Goal: Transaction & Acquisition: Book appointment/travel/reservation

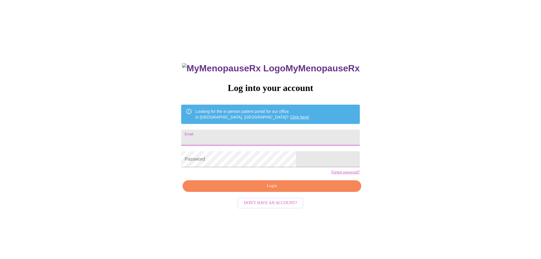
click at [241, 129] on input "Email" at bounding box center [270, 137] width 178 height 16
type input "[EMAIL_ADDRESS][DOMAIN_NAME]"
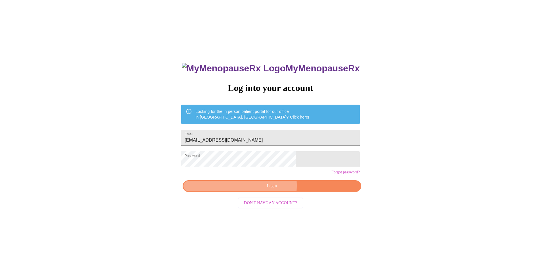
click at [266, 189] on span "Login" at bounding box center [271, 185] width 165 height 7
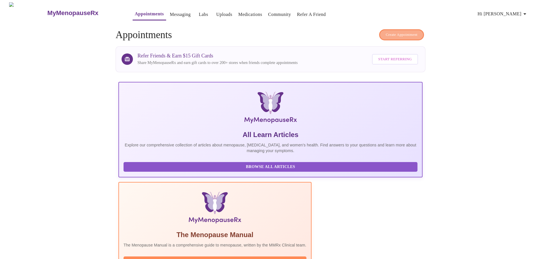
click at [412, 29] on button "Create Appointment" at bounding box center [401, 34] width 45 height 11
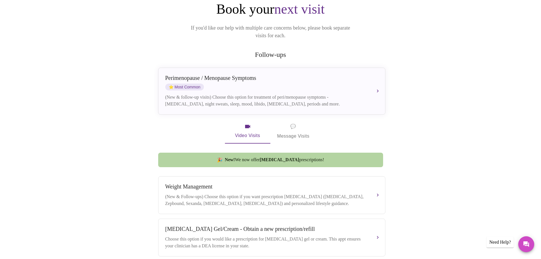
scroll to position [49, 0]
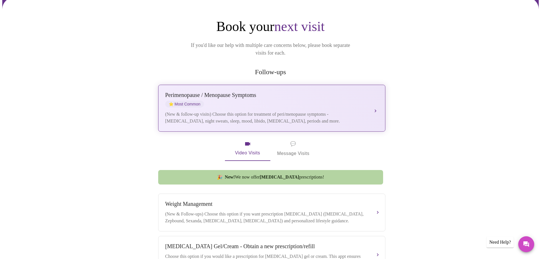
click at [190, 100] on span "⭐ Most Common" at bounding box center [184, 103] width 39 height 7
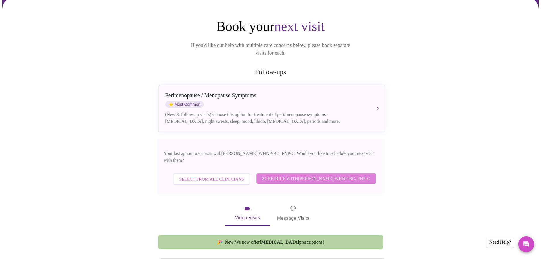
click at [304, 175] on span "Schedule with [PERSON_NAME] WHNP-BC, FNP-C" at bounding box center [316, 178] width 108 height 7
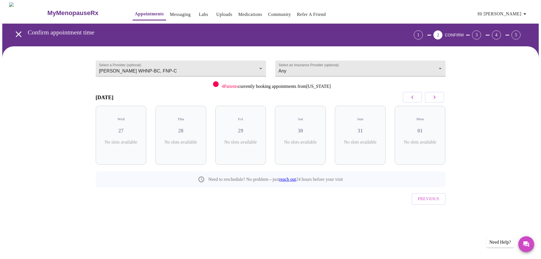
scroll to position [0, 0]
click at [379, 68] on body "MyMenopauseRx Appointments Messaging Labs Uploads Medications Community Refer a…" at bounding box center [272, 117] width 540 height 230
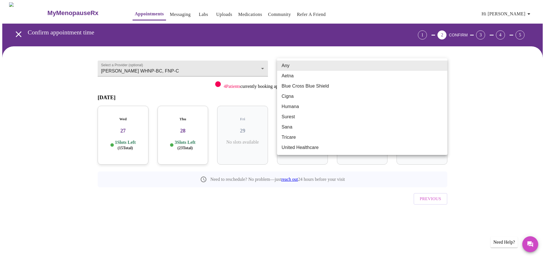
click at [305, 87] on li "Blue Cross Blue Shield" at bounding box center [362, 86] width 170 height 10
type input "Blue Cross Blue Shield"
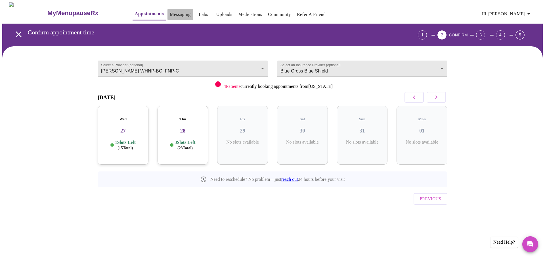
click at [170, 13] on link "Messaging" at bounding box center [180, 15] width 21 height 8
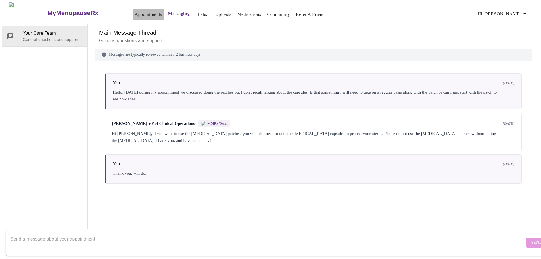
click at [135, 11] on link "Appointments" at bounding box center [148, 15] width 27 height 8
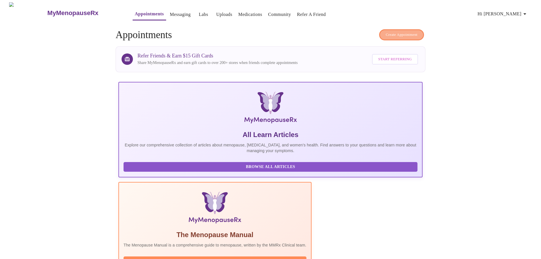
click at [397, 32] on span "Create Appointment" at bounding box center [401, 35] width 32 height 7
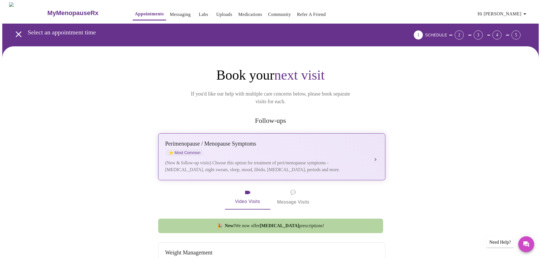
click at [332, 146] on div "[MEDICAL_DATA] / Menopause Symptoms ⭐ Most Common" at bounding box center [266, 148] width 202 height 16
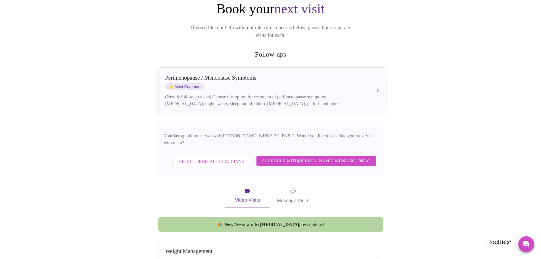
scroll to position [85, 0]
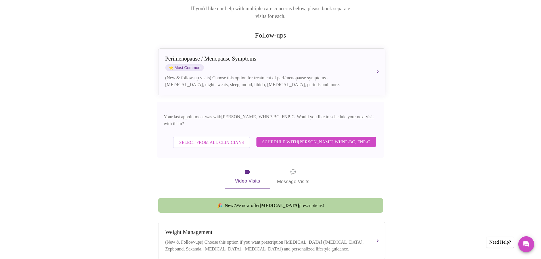
click at [302, 138] on span "Schedule with [PERSON_NAME] WHNP-BC, FNP-C" at bounding box center [316, 141] width 108 height 7
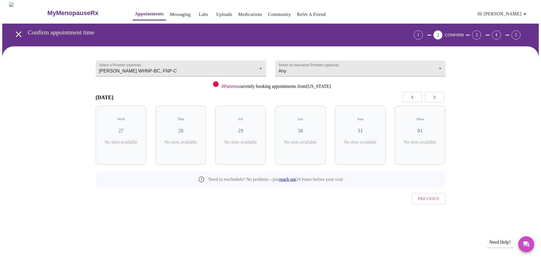
scroll to position [0, 0]
click at [436, 98] on icon "button" at bounding box center [436, 96] width 2 height 3
click at [434, 99] on icon "button" at bounding box center [436, 97] width 7 height 7
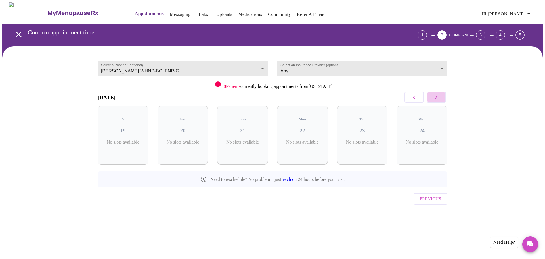
click at [434, 99] on icon "button" at bounding box center [436, 97] width 7 height 7
click at [244, 127] on h3 "15" at bounding box center [243, 130] width 42 height 6
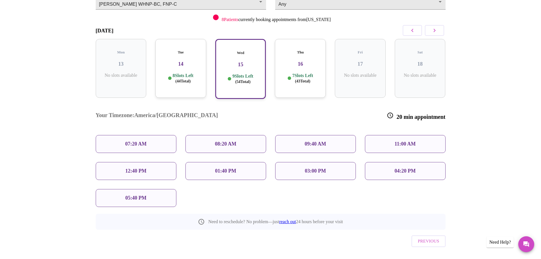
scroll to position [68, 0]
click at [133, 194] on p "05:40 PM" at bounding box center [135, 197] width 21 height 6
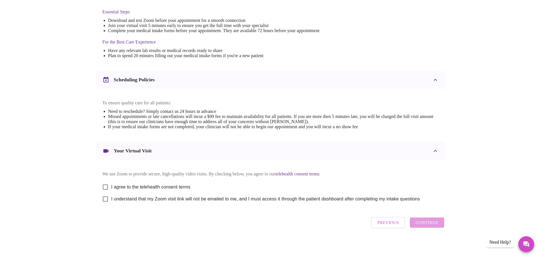
scroll to position [153, 0]
click at [102, 185] on input "I agree to the telehealth consent terms" at bounding box center [105, 187] width 12 height 12
checkbox input "true"
click at [103, 198] on input "I understand that my Zoom visit link will not be emailed to me, and I must acce…" at bounding box center [105, 199] width 12 height 12
checkbox input "true"
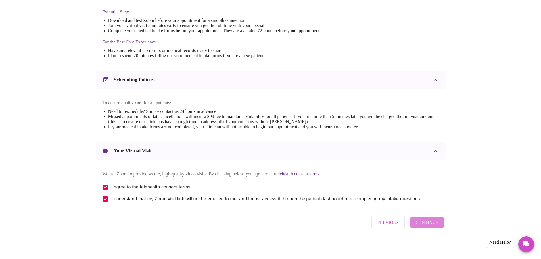
click at [422, 224] on span "Continue" at bounding box center [426, 222] width 23 height 7
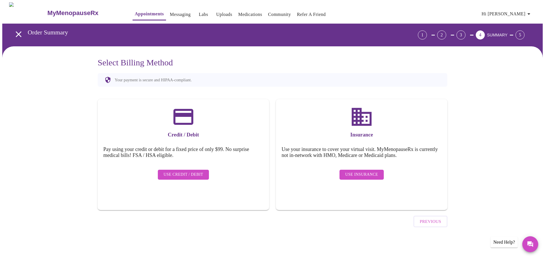
click at [366, 171] on span "Use Insurance" at bounding box center [361, 174] width 33 height 7
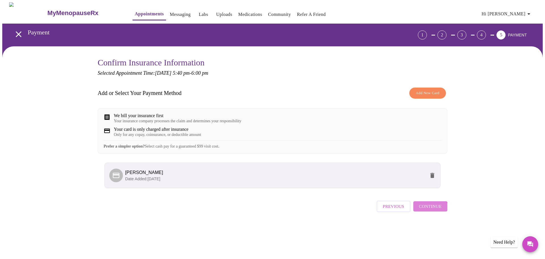
click at [429, 210] on span "Continue" at bounding box center [430, 205] width 23 height 7
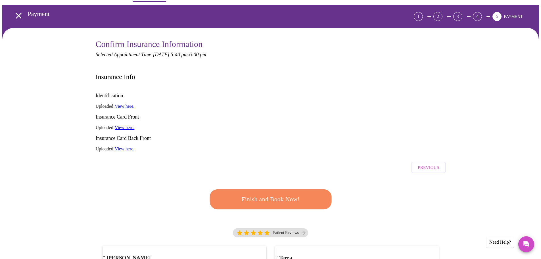
scroll to position [28, 0]
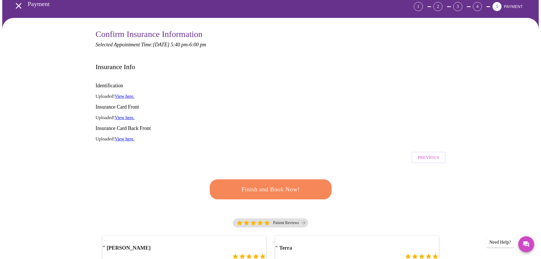
click at [126, 94] on link "View here." at bounding box center [125, 96] width 20 height 5
click at [279, 184] on span "Finish and Book Now!" at bounding box center [270, 189] width 105 height 11
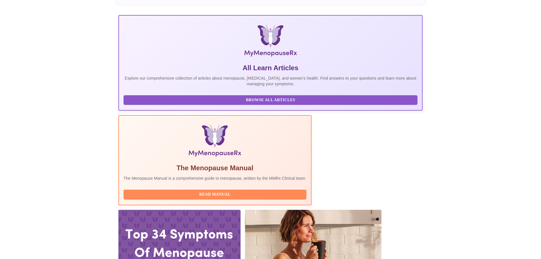
scroll to position [85, 0]
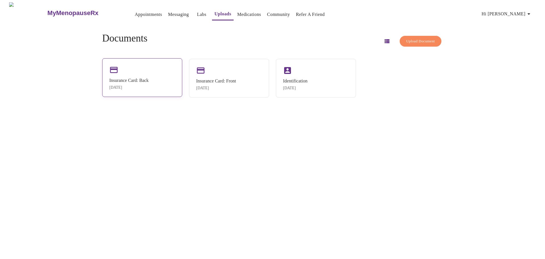
click at [149, 82] on div "Insurance Card: Back" at bounding box center [128, 80] width 39 height 5
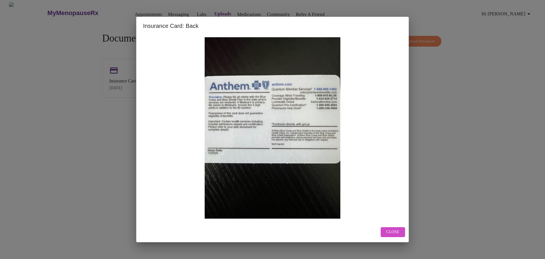
click at [398, 231] on span "Close" at bounding box center [392, 231] width 13 height 7
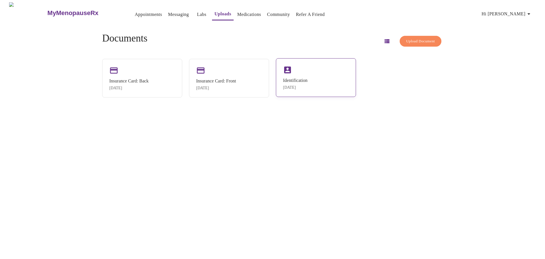
click at [297, 73] on div "Identification Aug 11, 2025" at bounding box center [316, 77] width 80 height 39
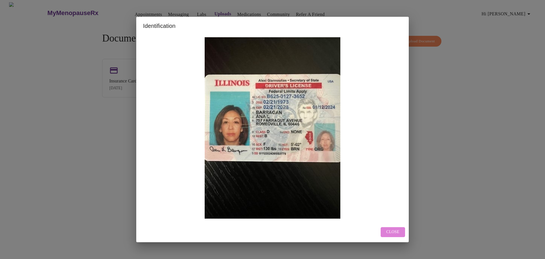
click at [401, 229] on button "Close" at bounding box center [393, 232] width 24 height 10
